Goal: Information Seeking & Learning: Learn about a topic

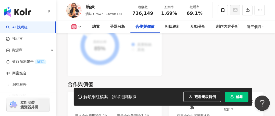
scroll to position [808, 0]
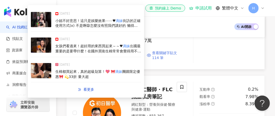
scroll to position [255, 0]
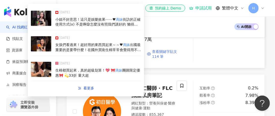
click at [173, 49] on span "查看關鍵字貼文 114 筆" at bounding box center [165, 54] width 26 height 10
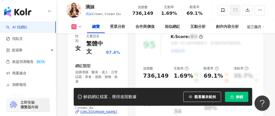
scroll to position [77, 0]
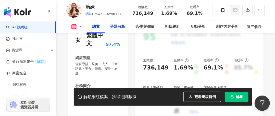
click at [112, 27] on div "受眾分析" at bounding box center [117, 27] width 15 height 6
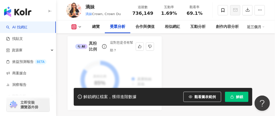
scroll to position [633, 0]
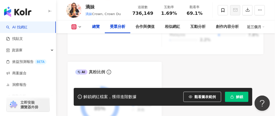
click at [91, 28] on div "總覽" at bounding box center [96, 26] width 18 height 13
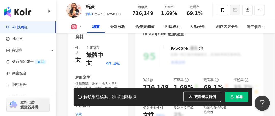
scroll to position [108, 0]
